Goal: Task Accomplishment & Management: Complete application form

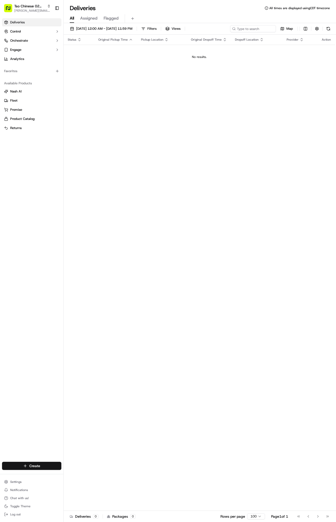
click at [39, 463] on html "Tso Chinese 02 Arbor [PERSON_NAME][EMAIL_ADDRESS][DOMAIN_NAME] Toggle Sidebar D…" at bounding box center [168, 261] width 336 height 522
click at [73, 475] on link "Delivery" at bounding box center [92, 475] width 57 height 9
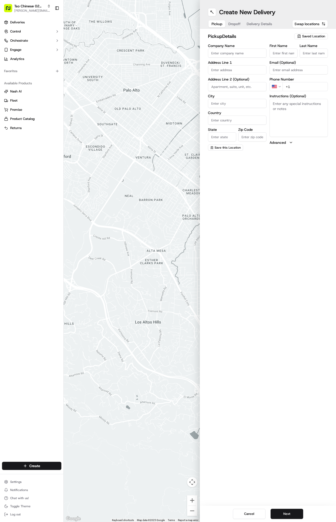
click at [316, 38] on span "Saved Location" at bounding box center [313, 36] width 23 height 5
click at [311, 59] on span "(02) Tso Chinese Takeout & Delivery [GEOGRAPHIC_DATA] (02)" at bounding box center [302, 57] width 63 height 9
type input "(02) Tso Chinese Takeout & Delivery [GEOGRAPHIC_DATA]"
type input "Bldg E Ste 402"
type input "Austin"
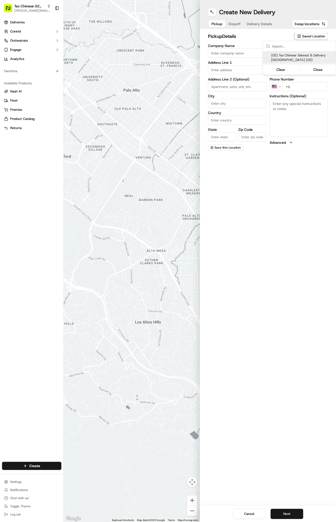
type input "US"
type input "[GEOGRAPHIC_DATA]"
type input "78759"
type input "Tso Chinese"
type input "Arboretum Crossing Manager"
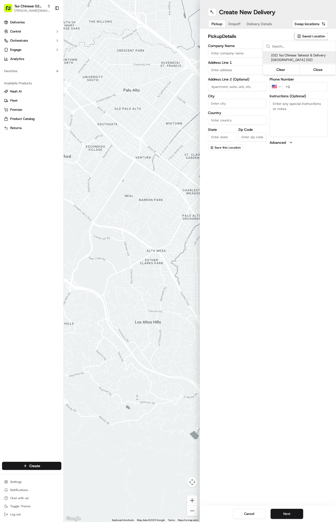
type input "[EMAIL_ADDRESS][DOMAIN_NAME]"
type input "[PHONE_NUMBER]"
type textarea "Submit a picture displaying address & food as Proof of Delivery. Envía una foto…"
type input "[STREET_ADDRESS]"
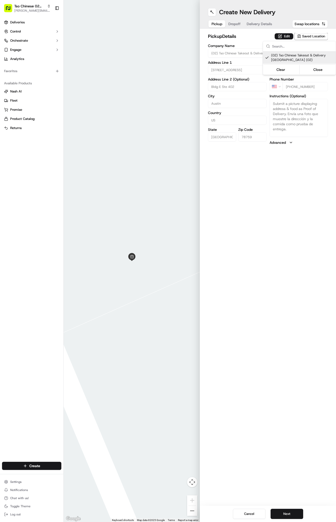
click at [255, 19] on html "Tso Chinese 02 Arbor [PERSON_NAME][EMAIL_ADDRESS][DOMAIN_NAME] Toggle Sidebar D…" at bounding box center [168, 261] width 336 height 522
click at [256, 27] on div "Pickup Dropoff Delivery Details" at bounding box center [242, 23] width 68 height 9
click at [256, 22] on span "Delivery Details" at bounding box center [258, 23] width 25 height 5
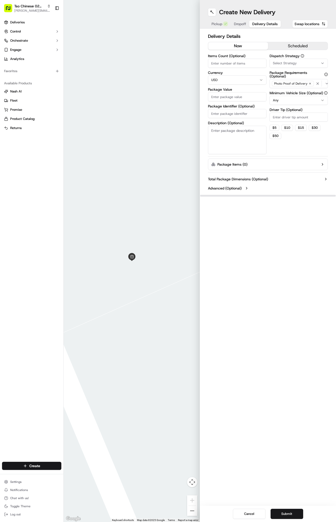
click at [282, 65] on span "Select Strategy" at bounding box center [284, 63] width 24 height 5
click at [282, 92] on span "Tso Arbor Strategy" at bounding box center [302, 91] width 63 height 5
click at [282, 116] on html "Tso Chinese 02 Arbor [PERSON_NAME][EMAIL_ADDRESS][DOMAIN_NAME] Toggle Sidebar D…" at bounding box center [168, 261] width 336 height 522
click at [282, 116] on input "Driver Tip (Optional)" at bounding box center [298, 117] width 58 height 9
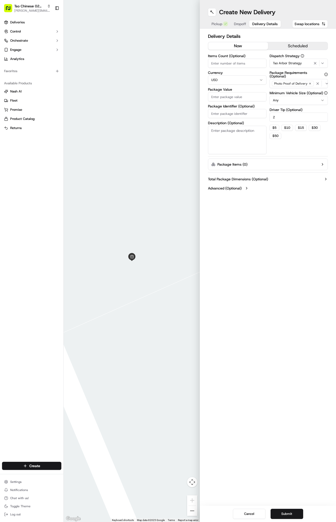
type input "2"
click at [234, 112] on input "Package Identifier (Optional)" at bounding box center [237, 113] width 58 height 9
paste input "VVVTISP"
type input "VVVTISP"
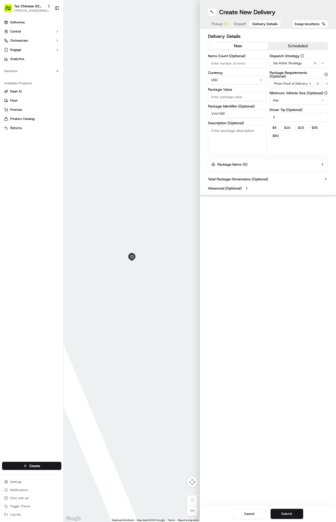
click at [235, 102] on div "Items Count (Optional) Currency USD Package Value Package Identifier (Optional)…" at bounding box center [237, 104] width 58 height 100
click at [235, 96] on input "Package Value" at bounding box center [237, 96] width 58 height 9
type input "32.31"
click at [243, 23] on span "Dropoff" at bounding box center [240, 23] width 12 height 5
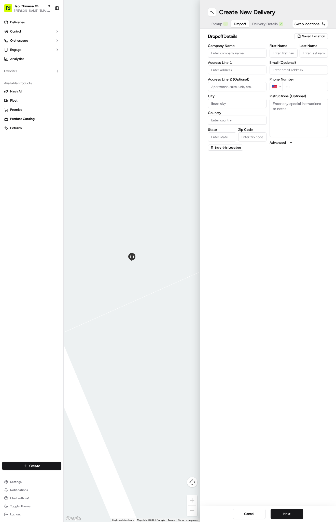
click at [301, 125] on textarea "Instructions (Optional)" at bounding box center [298, 118] width 58 height 38
paste textarea "second floor of building 1 of Woodstone on the [GEOGRAPHIC_DATA] side, closest …"
paste textarea "APT 123"
paste textarea "Company: Woodstone Apartments"
type textarea "second floor of building 1 of Woodstone on the [GEOGRAPHIC_DATA] side, closest …"
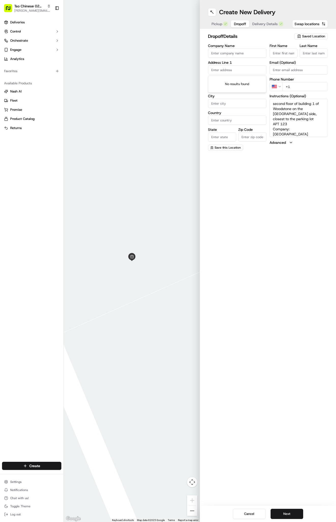
paste input "[STREET_ADDRESS][PERSON_NAME]"
click at [245, 94] on div "[STREET_ADDRESS][PERSON_NAME]" at bounding box center [237, 95] width 56 height 12
type input "[STREET_ADDRESS][PERSON_NAME]"
type input "Sealy"
type input "[GEOGRAPHIC_DATA]"
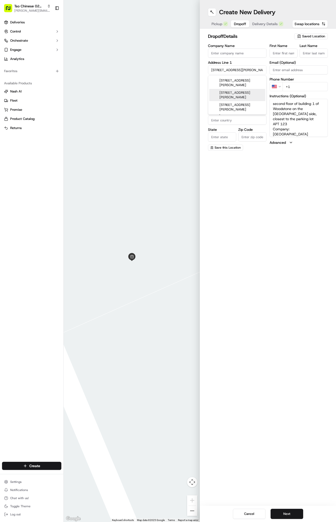
type input "[GEOGRAPHIC_DATA]"
type input "77474"
type input "[STREET_ADDRESS][PERSON_NAME]"
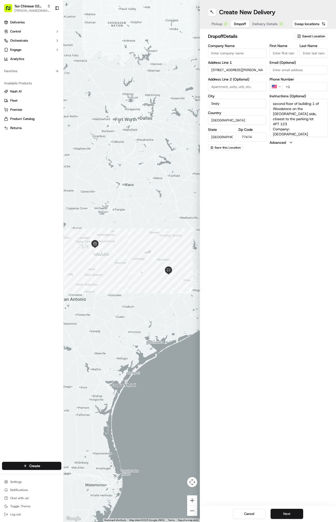
click at [241, 70] on input "[STREET_ADDRESS][PERSON_NAME]" at bounding box center [237, 69] width 58 height 9
paste input "[STREET_ADDRESS][PERSON_NAME]"
click at [242, 81] on div "[STREET_ADDRESS][PERSON_NAME]" at bounding box center [237, 83] width 56 height 12
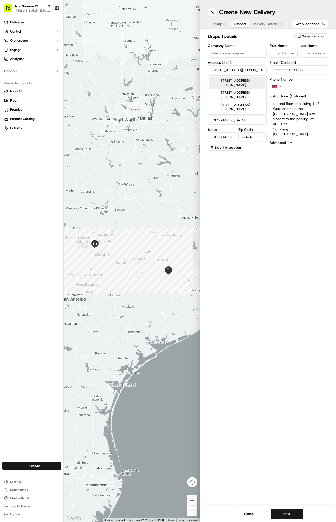
type input "[STREET_ADDRESS][PERSON_NAME]"
type input "Austin"
type input "78759"
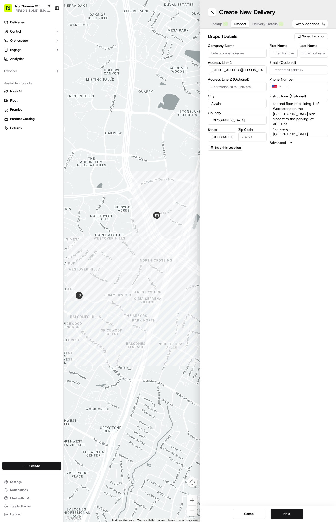
paste input "[PHONE_NUMBER]"
type input "[PHONE_NUMBER]"
paste input "[PERSON_NAME]"
type input "[PERSON_NAME]"
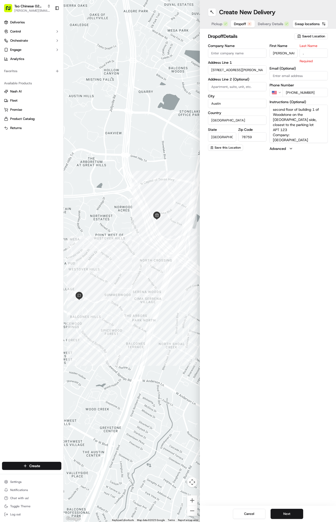
type input "."
click at [283, 509] on div "Cancel Next" at bounding box center [268, 514] width 136 height 16
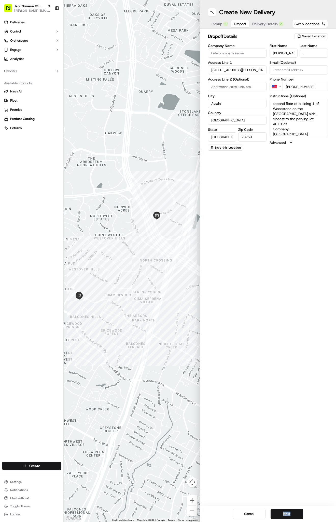
click at [283, 509] on div "Cancel Next" at bounding box center [268, 514] width 136 height 16
click at [282, 512] on button "Next" at bounding box center [286, 514] width 33 height 10
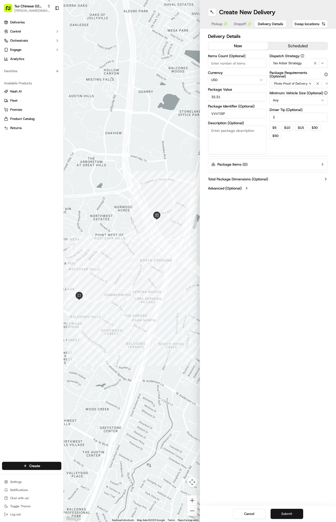
click at [282, 512] on button "Submit" at bounding box center [286, 514] width 33 height 10
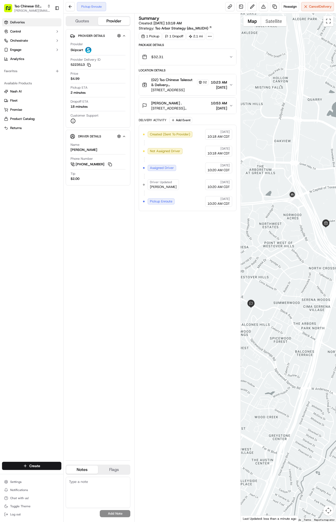
click at [37, 23] on link "Deliveries" at bounding box center [31, 22] width 59 height 8
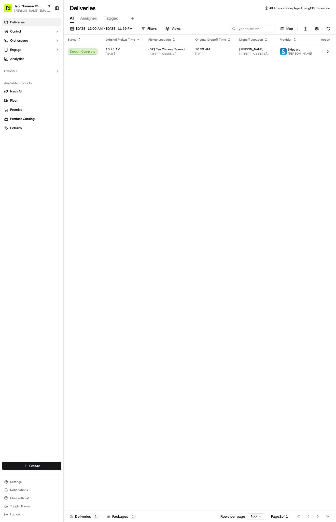
click at [47, 465] on html "Tso Chinese 02 Arbor [PERSON_NAME][EMAIL_ADDRESS][DOMAIN_NAME] Toggle Sidebar D…" at bounding box center [168, 261] width 336 height 522
click at [77, 472] on link "Delivery" at bounding box center [92, 475] width 57 height 9
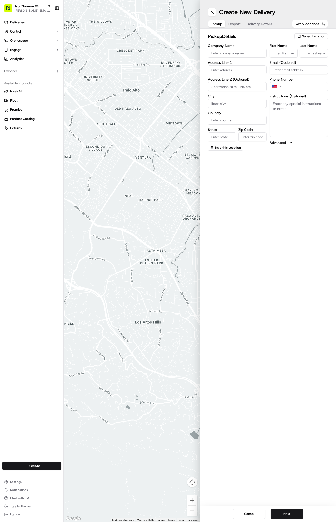
click at [307, 38] on span "Saved Location" at bounding box center [313, 36] width 23 height 5
click at [300, 57] on span "(02) Tso Chinese Takeout & Delivery [GEOGRAPHIC_DATA] (02)" at bounding box center [302, 57] width 63 height 9
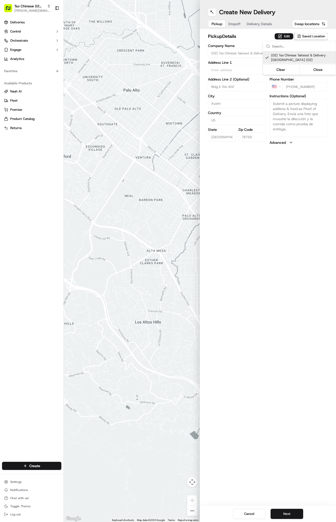
type input "(02) Tso Chinese Takeout & Delivery [GEOGRAPHIC_DATA]"
type input "Bldg E Ste 402"
type input "Austin"
type input "US"
type input "[GEOGRAPHIC_DATA]"
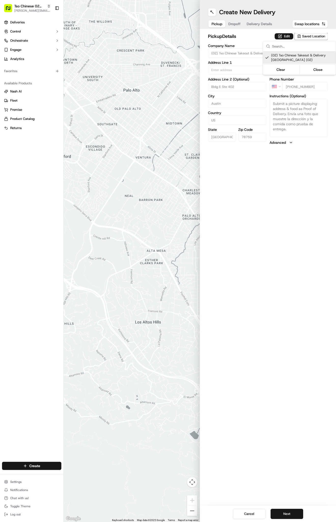
type input "78759"
type input "Tso Chinese"
type input "Arboretum Crossing Manager"
type input "[EMAIL_ADDRESS][DOMAIN_NAME]"
type input "[PHONE_NUMBER]"
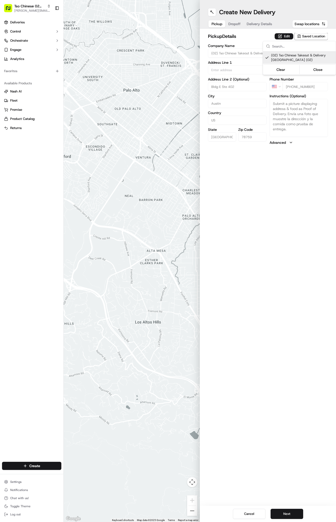
type textarea "Submit a picture displaying address & food as Proof of Delivery. Envía una foto…"
type input "[STREET_ADDRESS]"
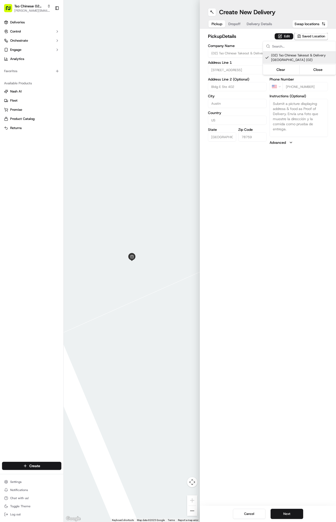
click at [269, 36] on html "Tso Chinese 02 Arbor [PERSON_NAME][EMAIL_ADDRESS][DOMAIN_NAME] Toggle Sidebar D…" at bounding box center [168, 261] width 336 height 522
click at [263, 22] on span "Delivery Details" at bounding box center [258, 23] width 25 height 5
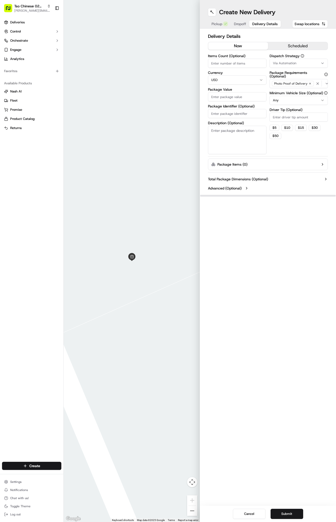
click at [294, 62] on span "Via Automation" at bounding box center [283, 63] width 23 height 5
click at [292, 93] on span "Tso Arbor Strategy" at bounding box center [302, 91] width 63 height 5
click at [288, 118] on html "Tso Chinese 02 Arbor [PERSON_NAME][EMAIL_ADDRESS][DOMAIN_NAME] Toggle Sidebar D…" at bounding box center [168, 261] width 336 height 522
click at [288, 118] on input "Driver Tip (Optional)" at bounding box center [298, 117] width 58 height 9
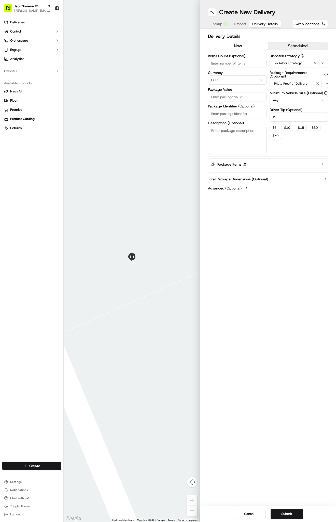
type input "2"
paste input "EOQAXIS"
click at [214, 114] on input "EOQAXIS" at bounding box center [237, 113] width 58 height 9
type input "EOQAXIS"
click at [215, 94] on input "Package Value" at bounding box center [237, 96] width 58 height 9
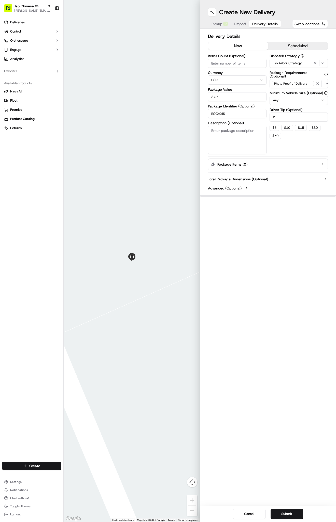
type input "37.78"
click at [237, 21] on button "Dropoff" at bounding box center [240, 23] width 18 height 7
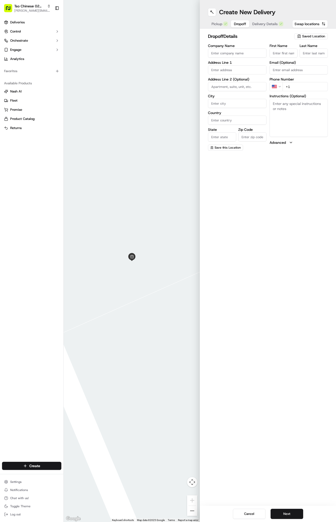
click at [254, 69] on input "text" at bounding box center [237, 69] width 58 height 9
paste input "7200 N Mo Pac Expy"
click at [258, 84] on div "[STREET_ADDRESS]" at bounding box center [237, 81] width 56 height 8
type input "[STREET_ADDRESS]"
type input "Austin"
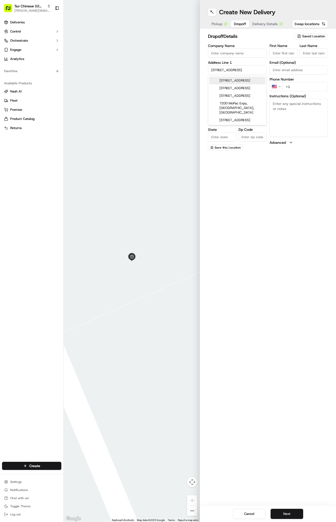
type input "[GEOGRAPHIC_DATA]"
type input "78731"
type input "[STREET_ADDRESS]"
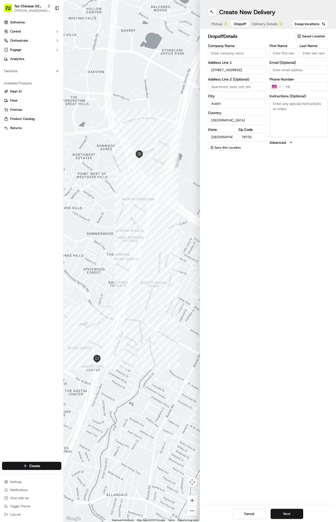
click at [308, 122] on textarea "Instructions (Optional)" at bounding box center [298, 118] width 58 height 38
paste textarea "170"
paste textarea "Company: [PERSON_NAME] Financial Group"
type textarea "170 Company: [PERSON_NAME] Financial Group"
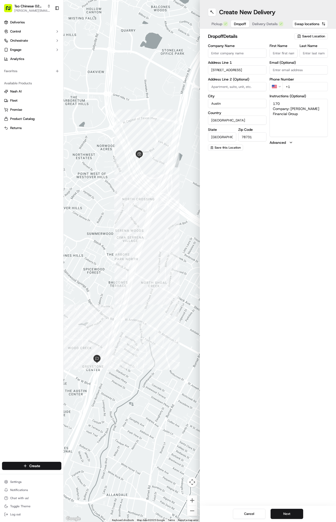
click at [276, 53] on input "First Name" at bounding box center [283, 53] width 28 height 9
paste input "[PERSON_NAME]"
type input "[PERSON_NAME]"
type input "."
paste input "[PHONE_NUMBER]"
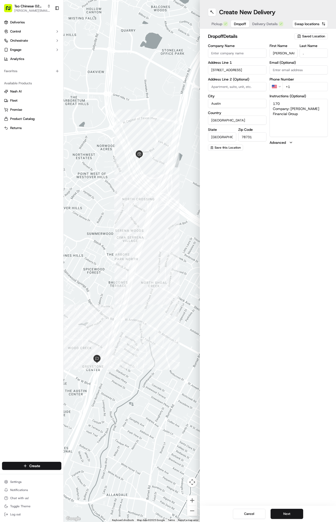
type input "[PHONE_NUMBER]"
click at [266, 25] on span "Delivery Details" at bounding box center [264, 23] width 25 height 5
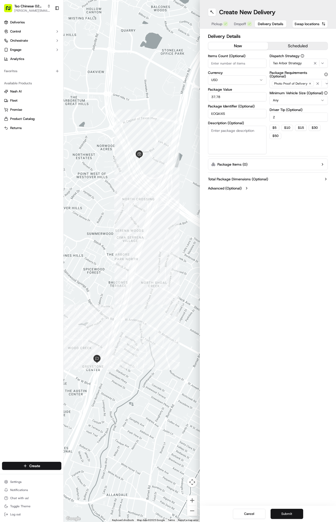
click at [278, 516] on button "Submit" at bounding box center [286, 514] width 33 height 10
